Goal: Task Accomplishment & Management: Use online tool/utility

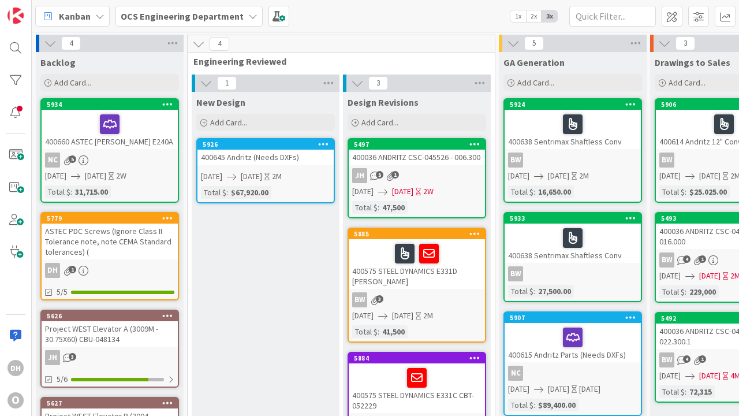
drag, startPoint x: 0, startPoint y: 0, endPoint x: 416, endPoint y: 100, distance: 427.9
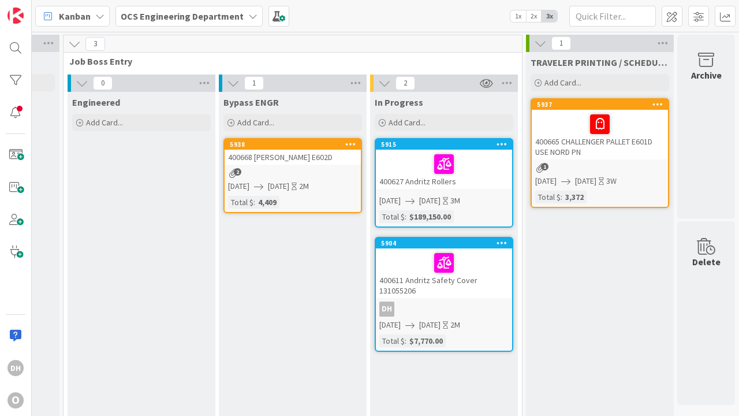
scroll to position [0, 1367]
click at [319, 172] on div "2" at bounding box center [292, 173] width 136 height 10
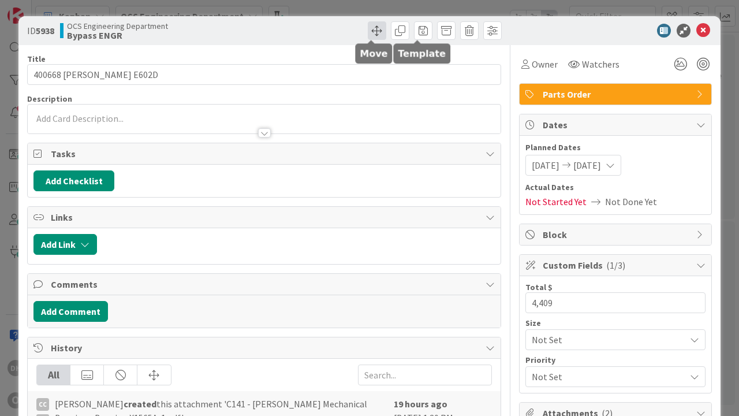
click at [377, 33] on span at bounding box center [377, 30] width 18 height 18
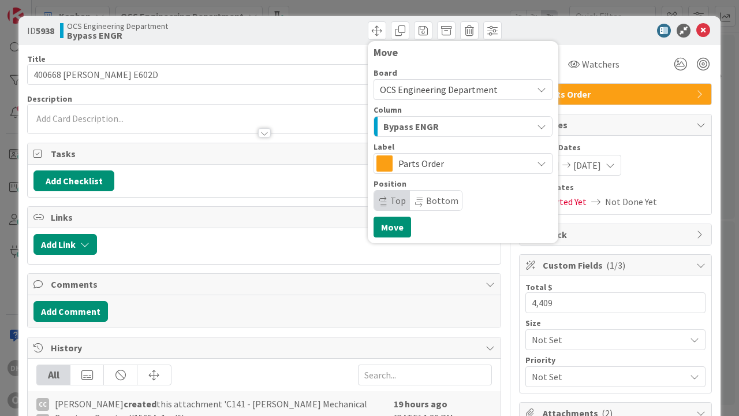
click at [411, 130] on span "Bypass ENGR" at bounding box center [410, 126] width 55 height 15
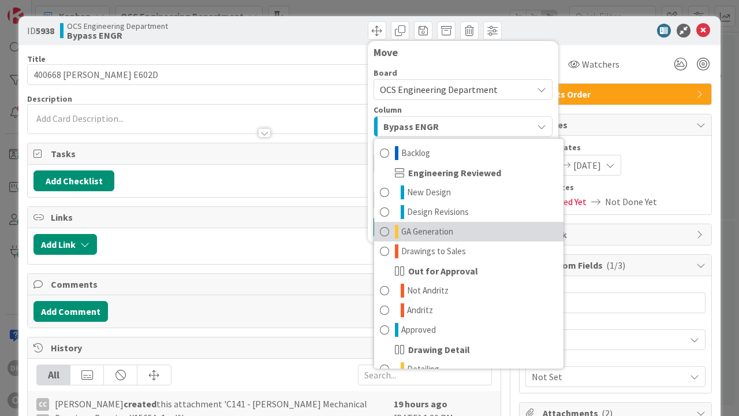
click at [452, 235] on link "GA Generation" at bounding box center [468, 232] width 189 height 20
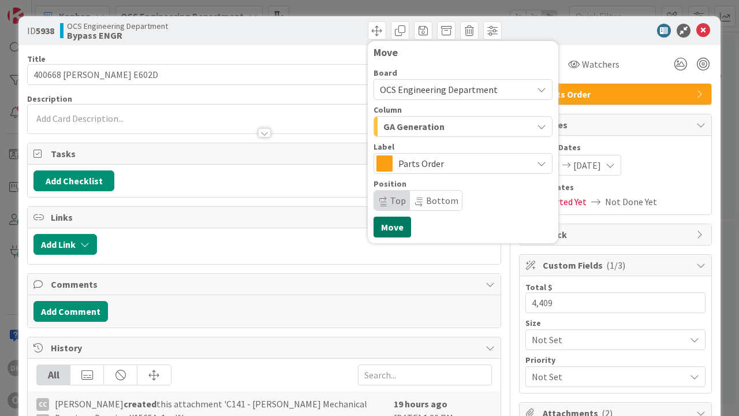
click at [377, 229] on button "Move" at bounding box center [392, 226] width 38 height 21
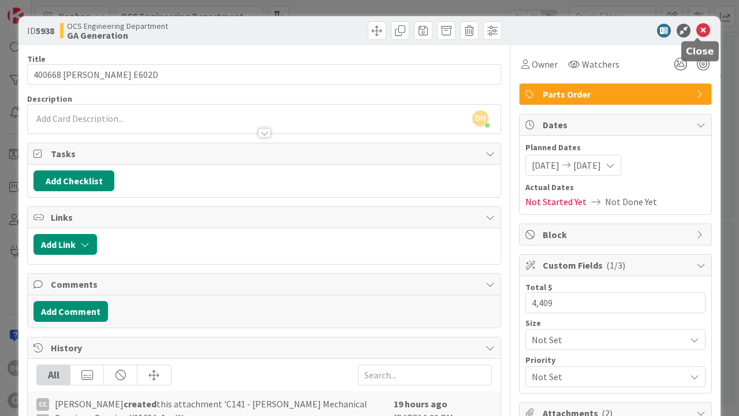
click at [702, 26] on icon at bounding box center [703, 31] width 14 height 14
